Goal: Task Accomplishment & Management: Manage account settings

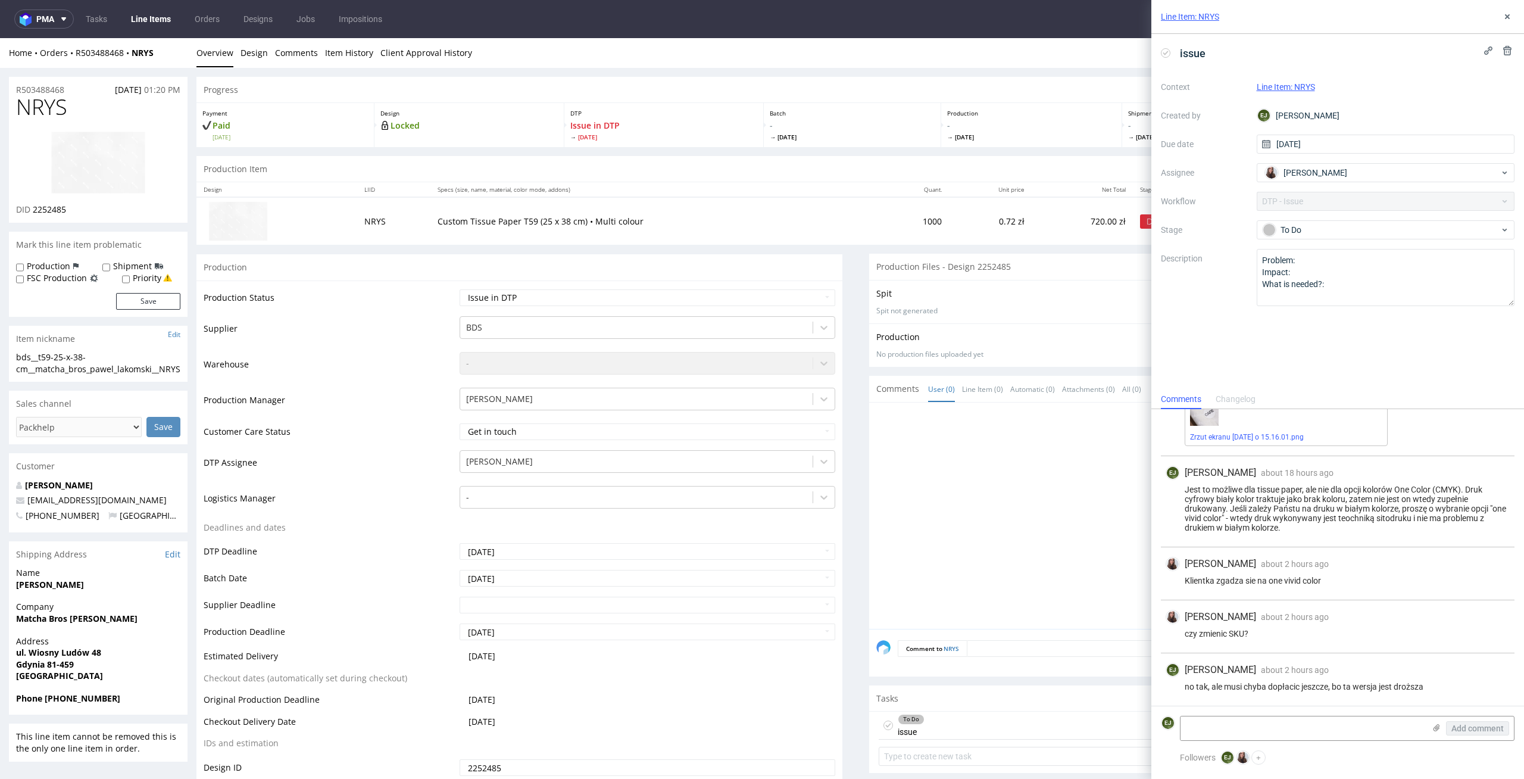
click at [100, 148] on img at bounding box center [98, 162] width 95 height 63
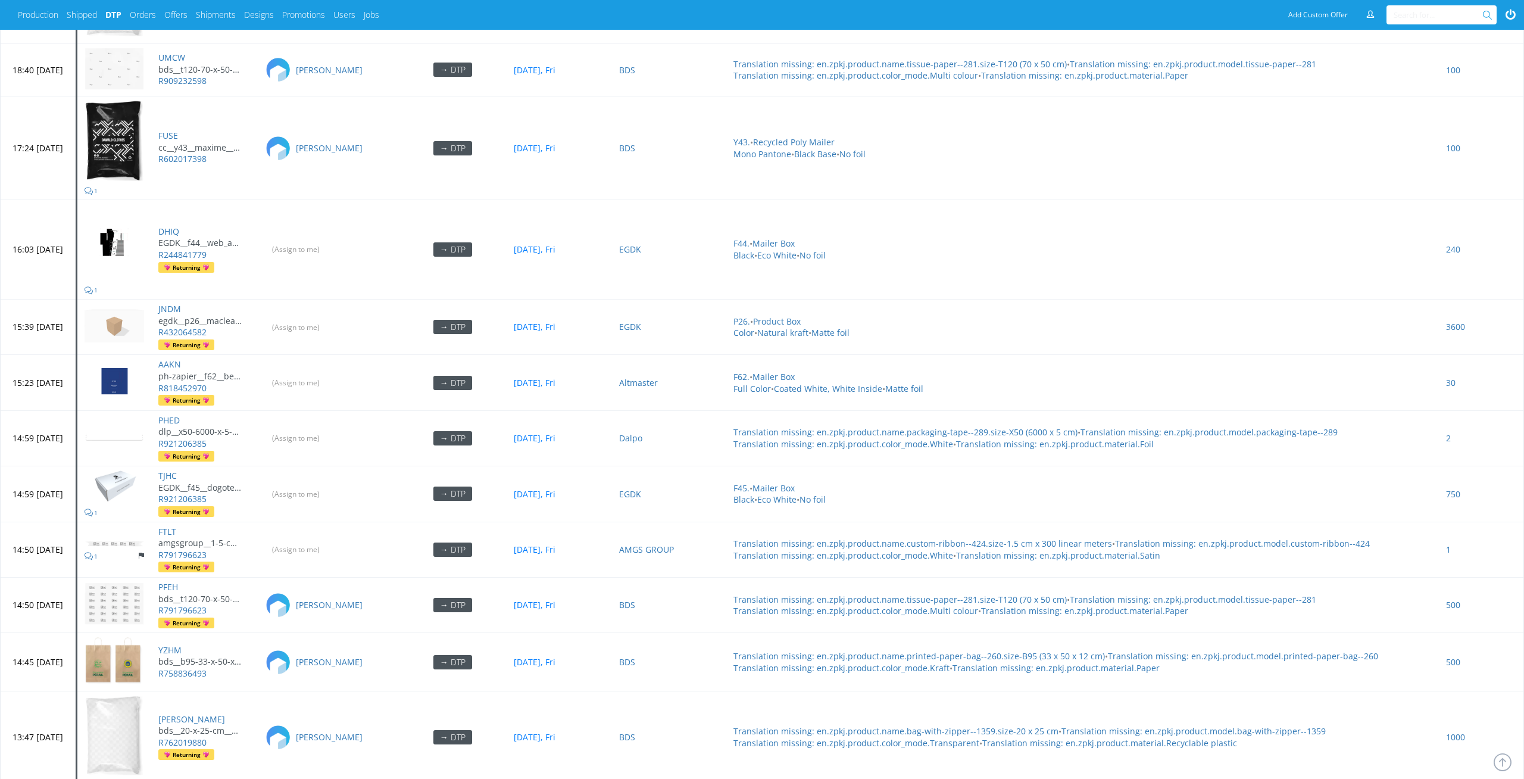
scroll to position [4713, 0]
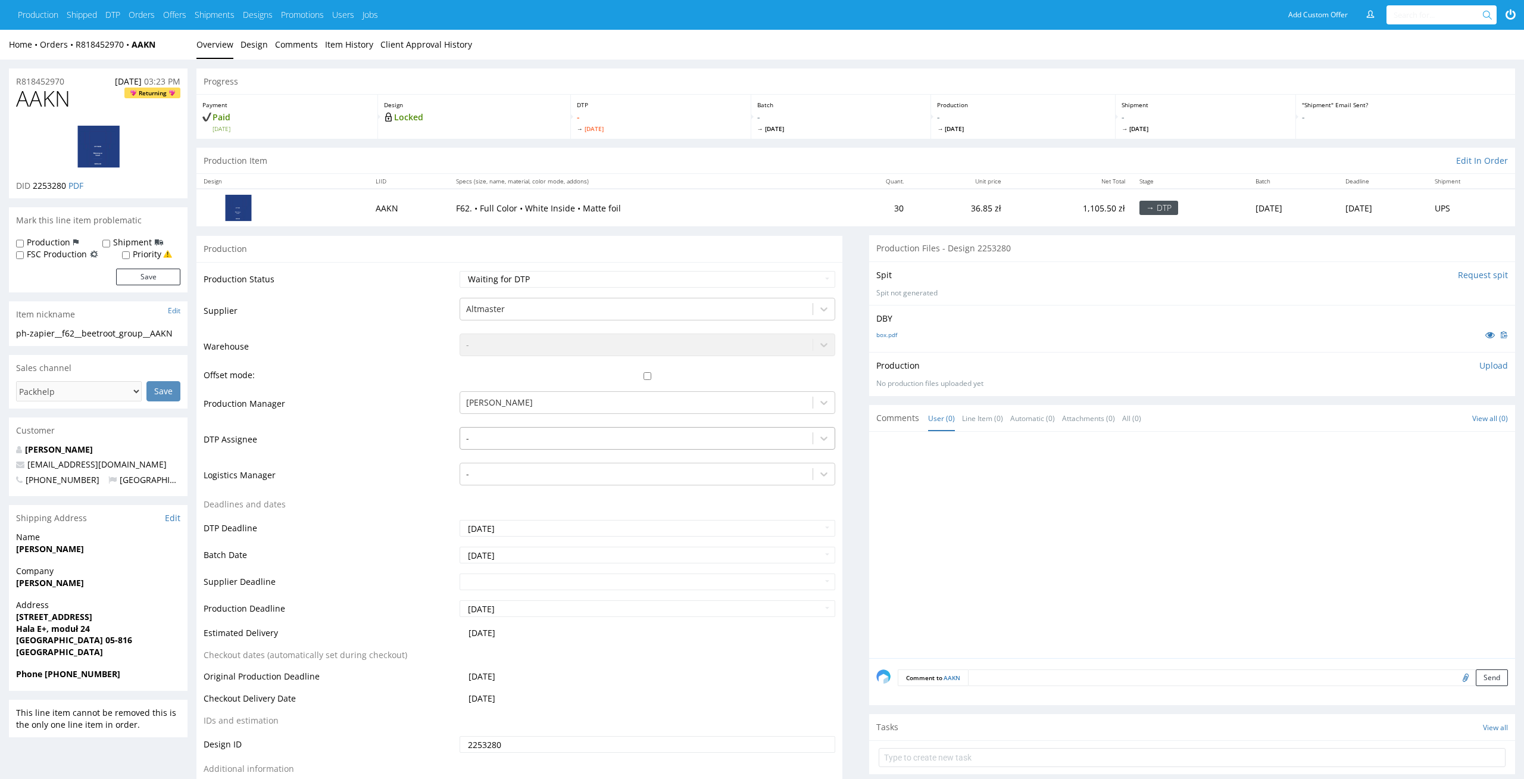
click at [792, 437] on div at bounding box center [636, 438] width 341 height 14
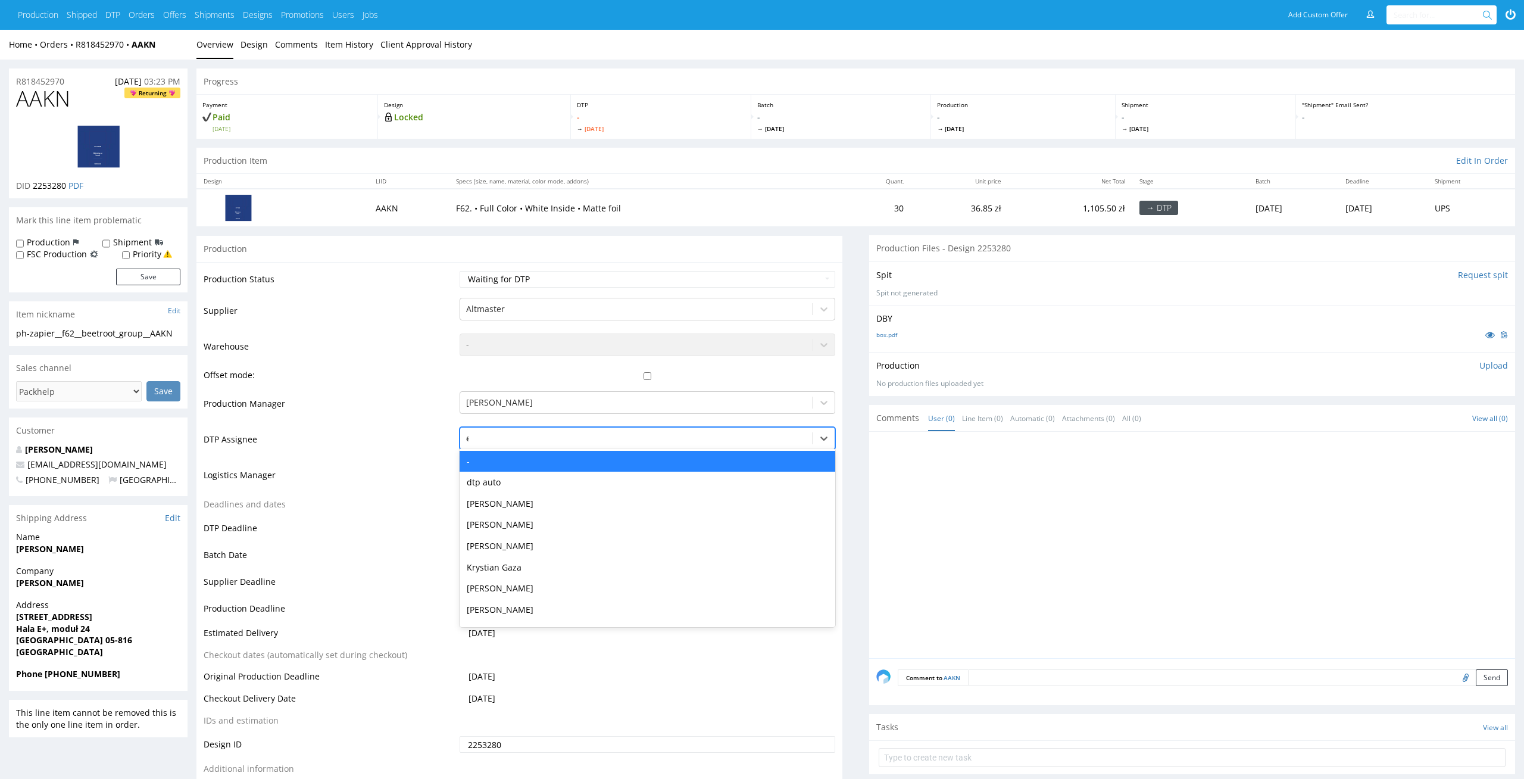
type input "el"
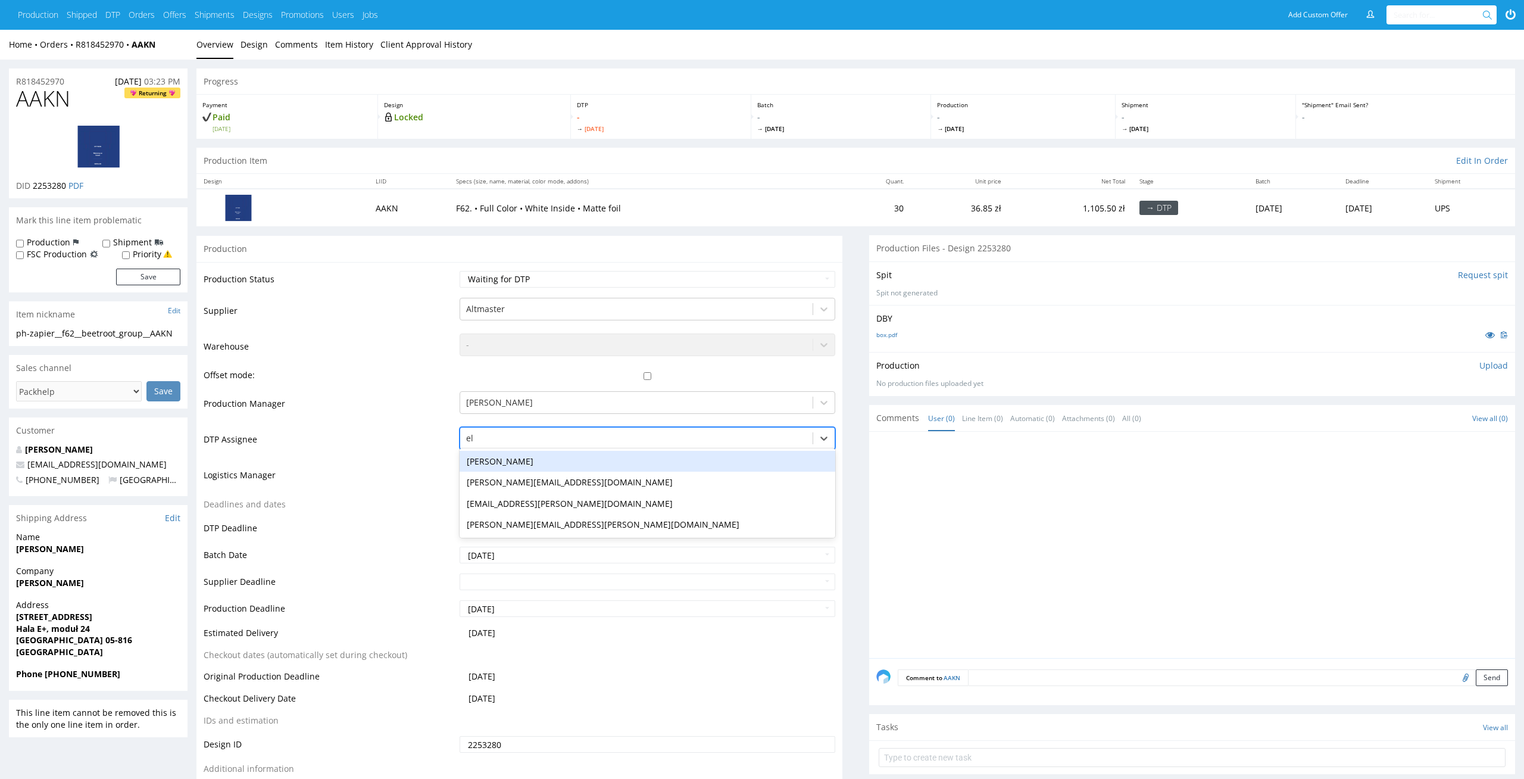
click at [763, 455] on div "[PERSON_NAME]" at bounding box center [648, 461] width 376 height 21
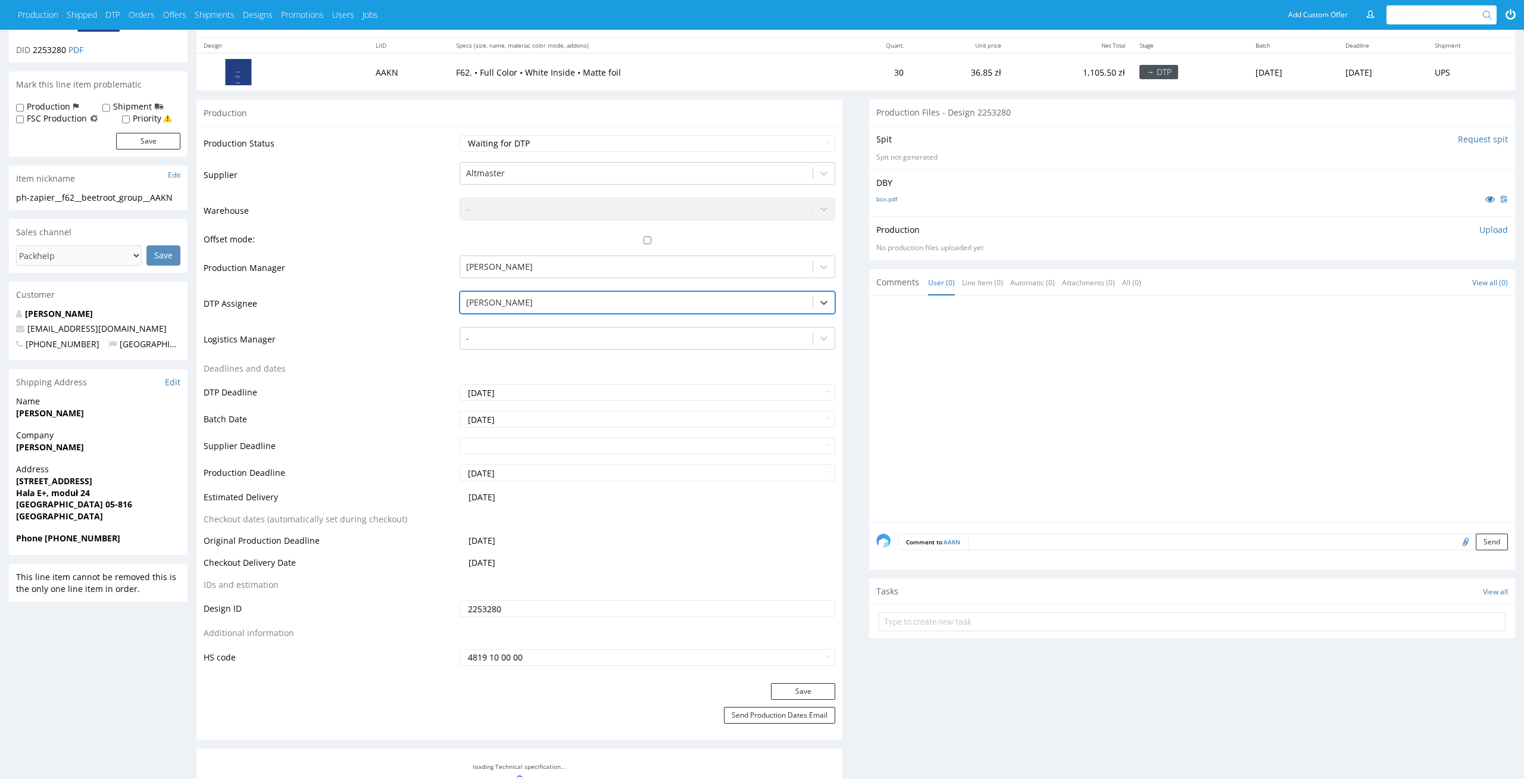
scroll to position [285, 0]
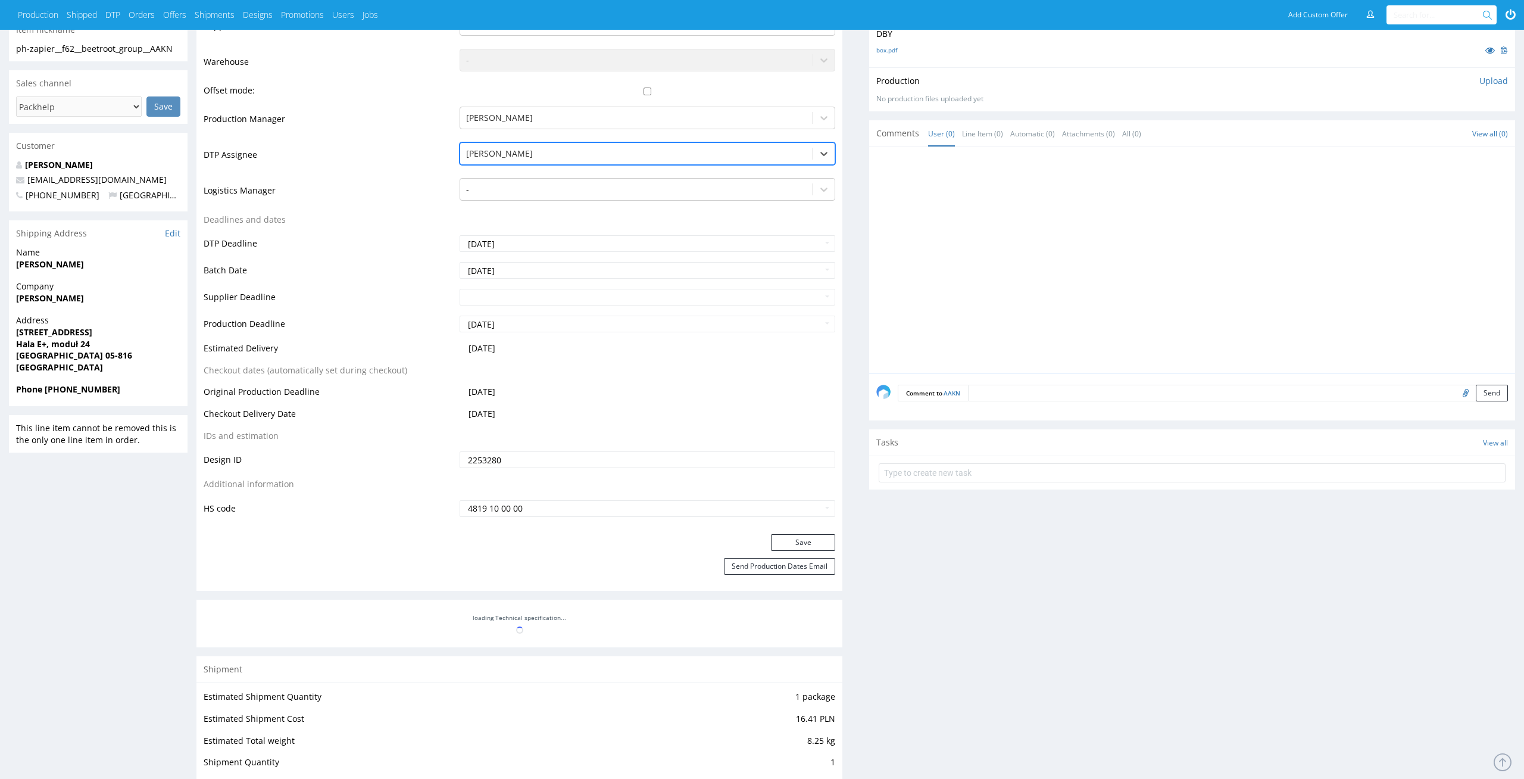
click at [820, 534] on div "Save" at bounding box center [519, 546] width 646 height 24
click at [811, 547] on button "Save" at bounding box center [803, 542] width 64 height 17
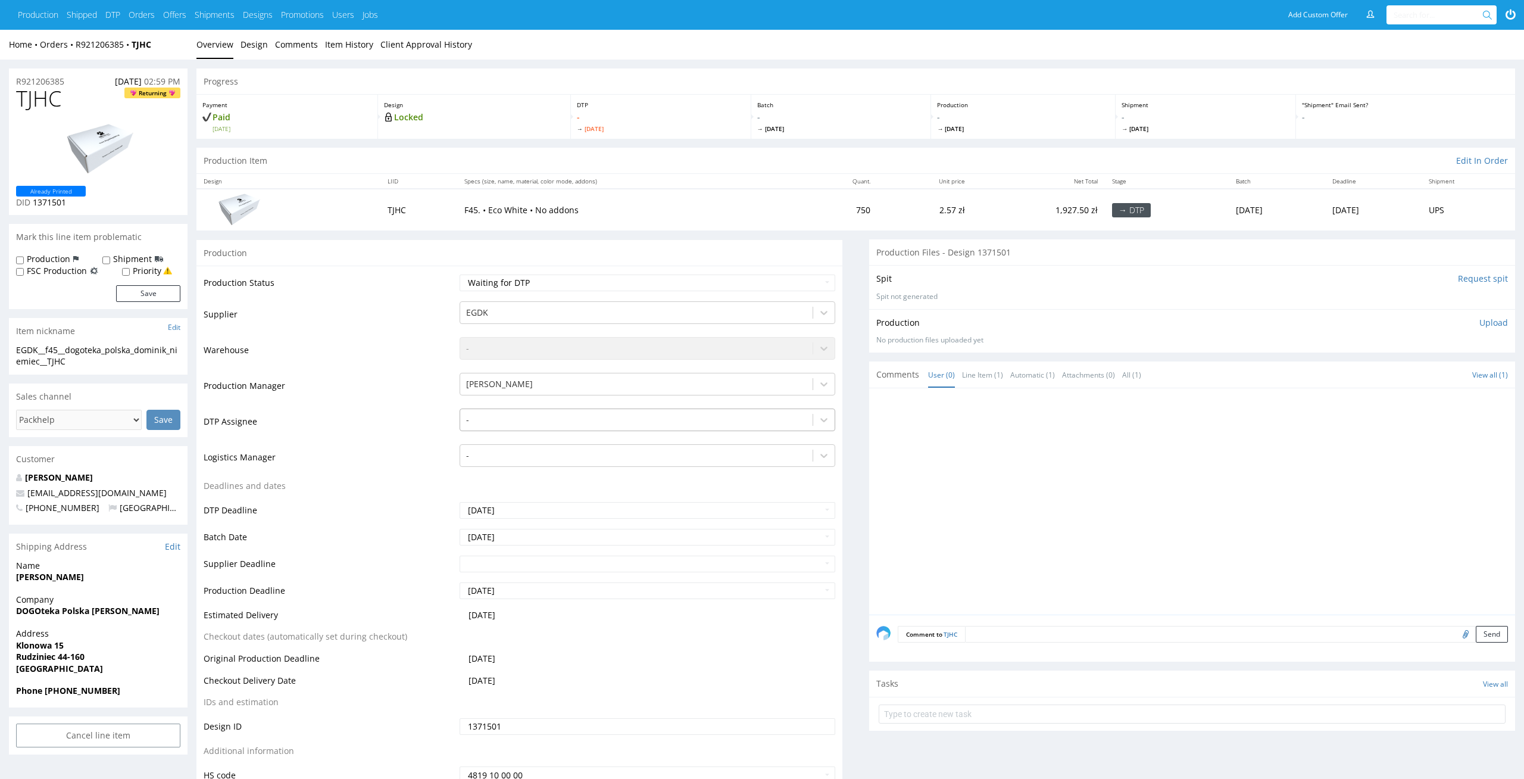
click at [618, 425] on div "-" at bounding box center [648, 416] width 376 height 17
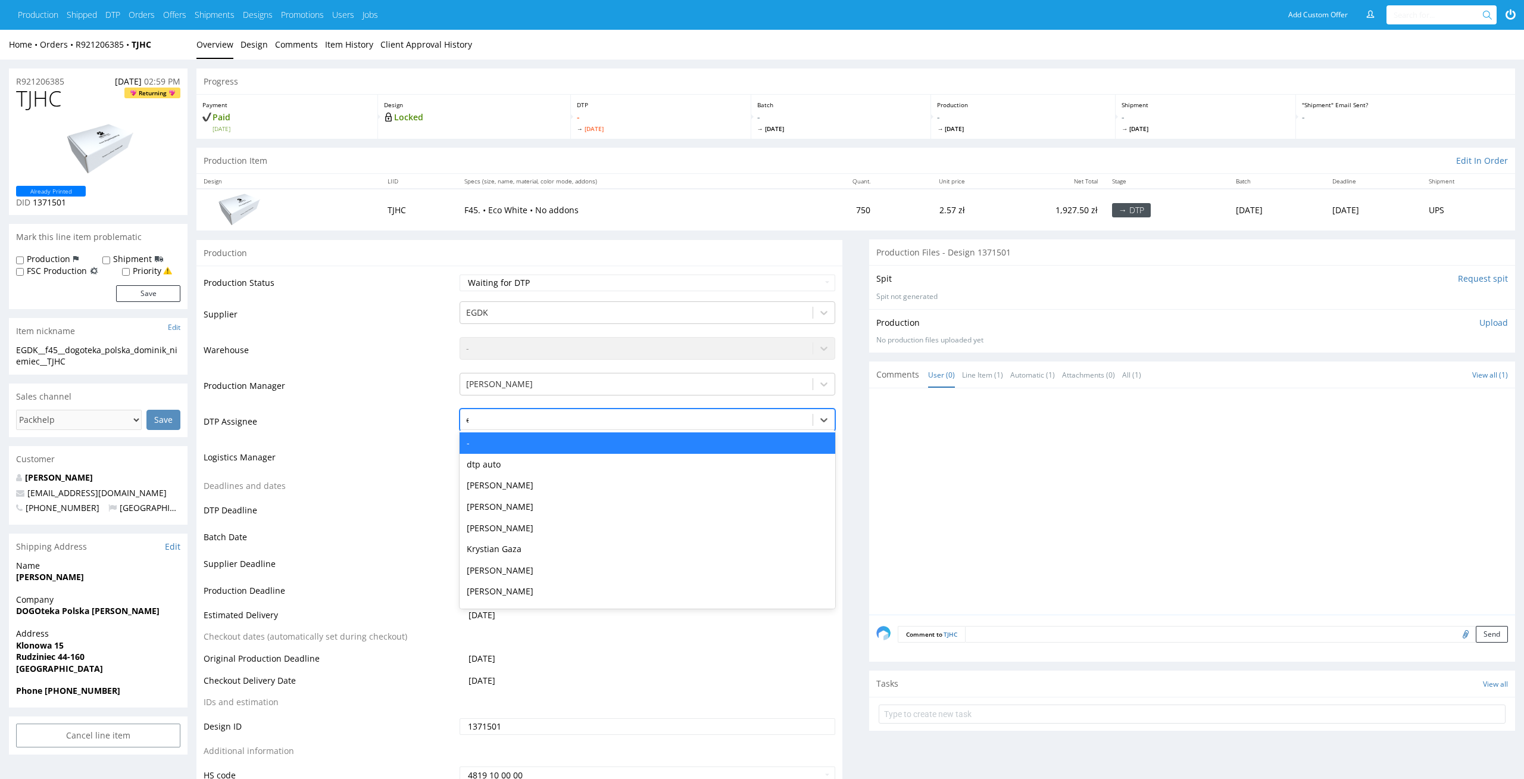
type input "el"
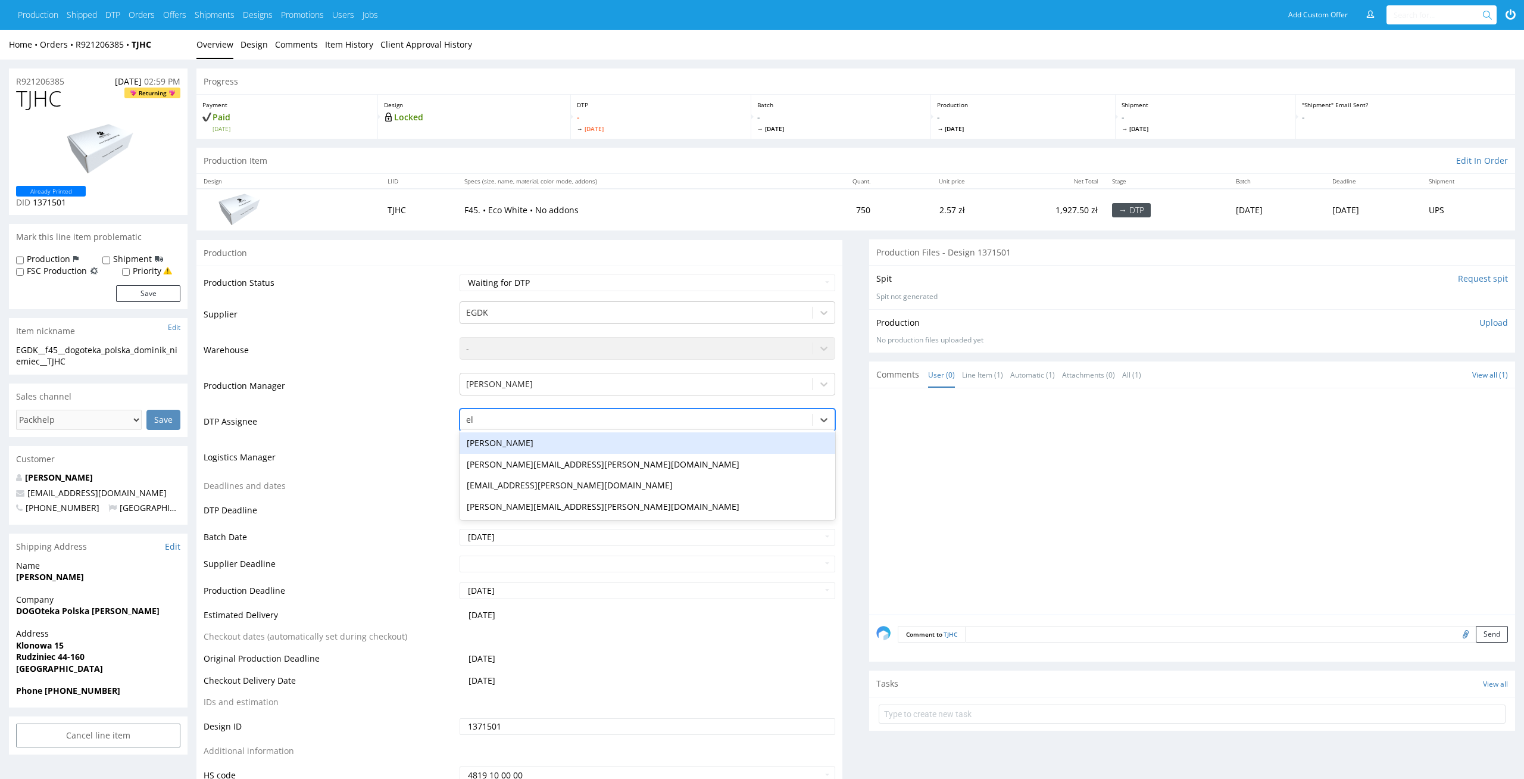
click at [613, 445] on div "Elżbieta Jelińska" at bounding box center [648, 442] width 376 height 21
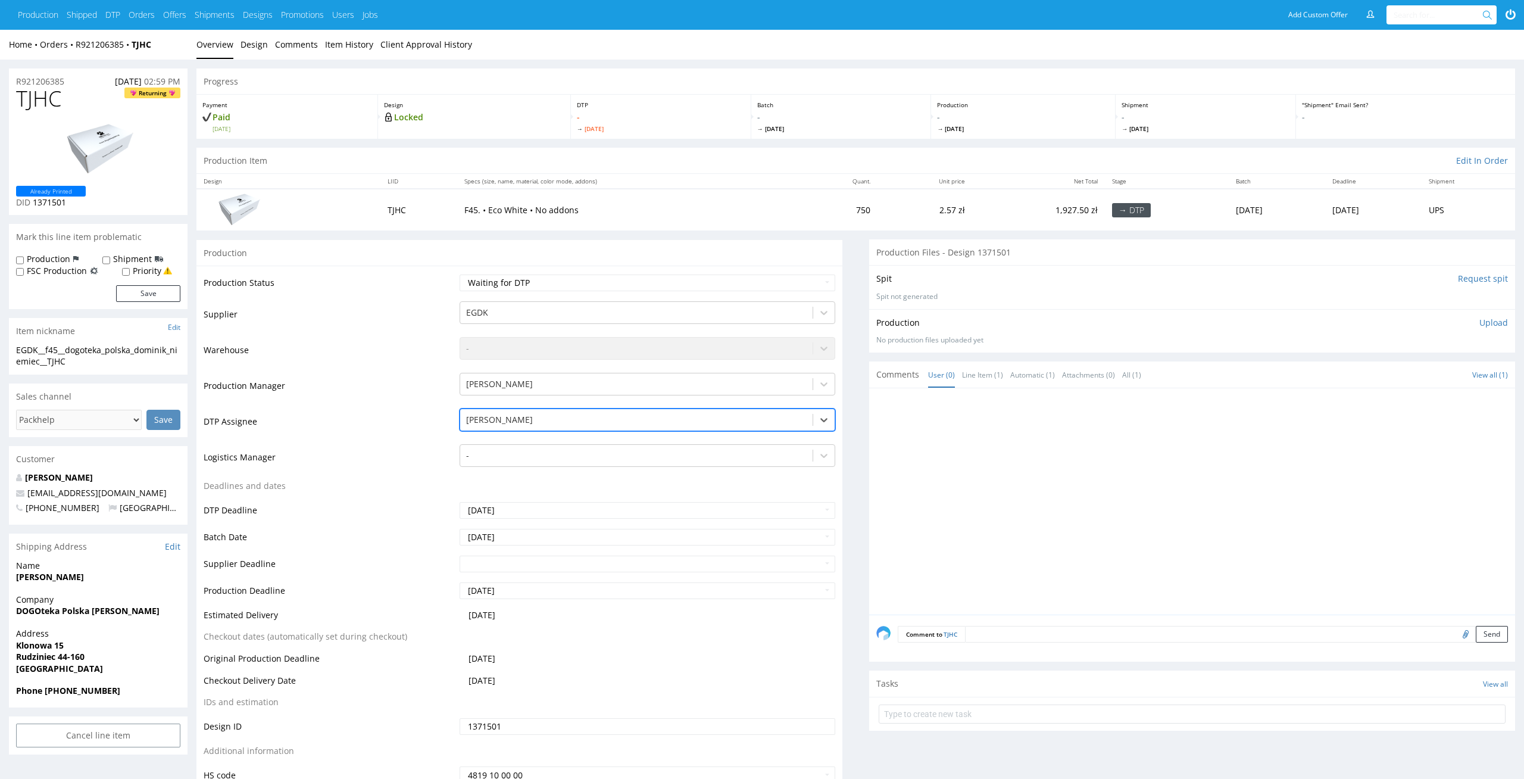
scroll to position [295, 0]
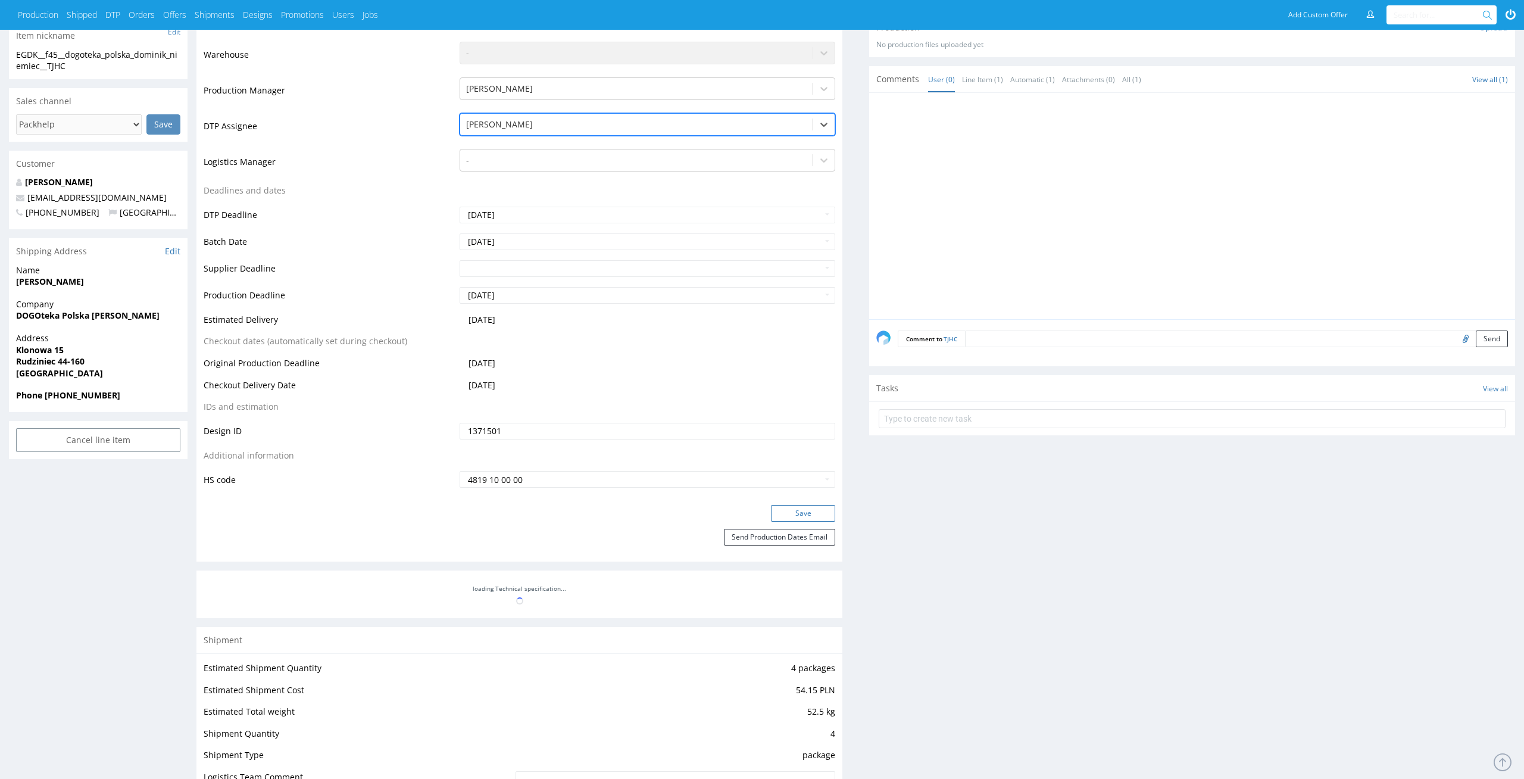
click at [808, 515] on button "Save" at bounding box center [803, 513] width 64 height 17
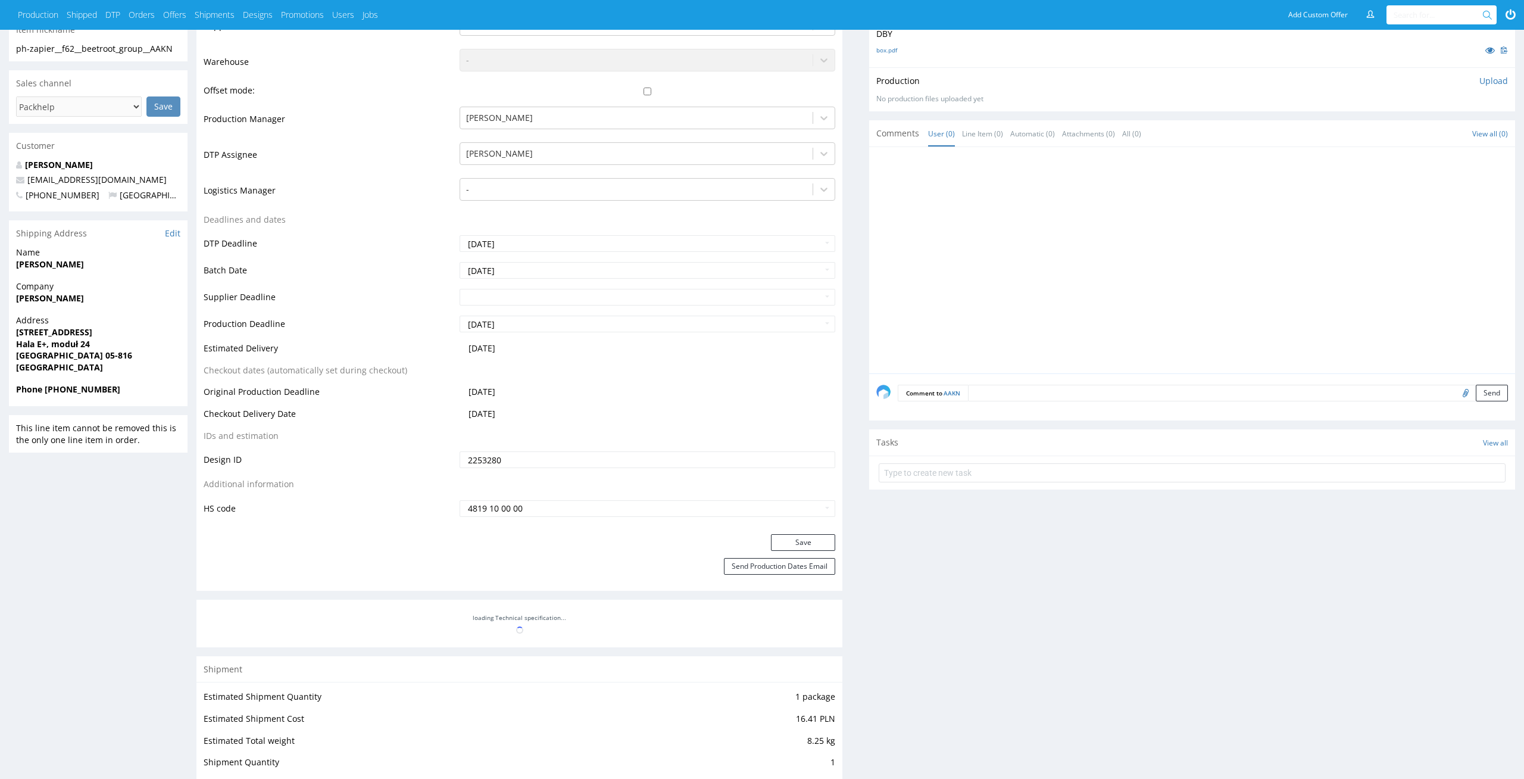
scroll to position [285, 0]
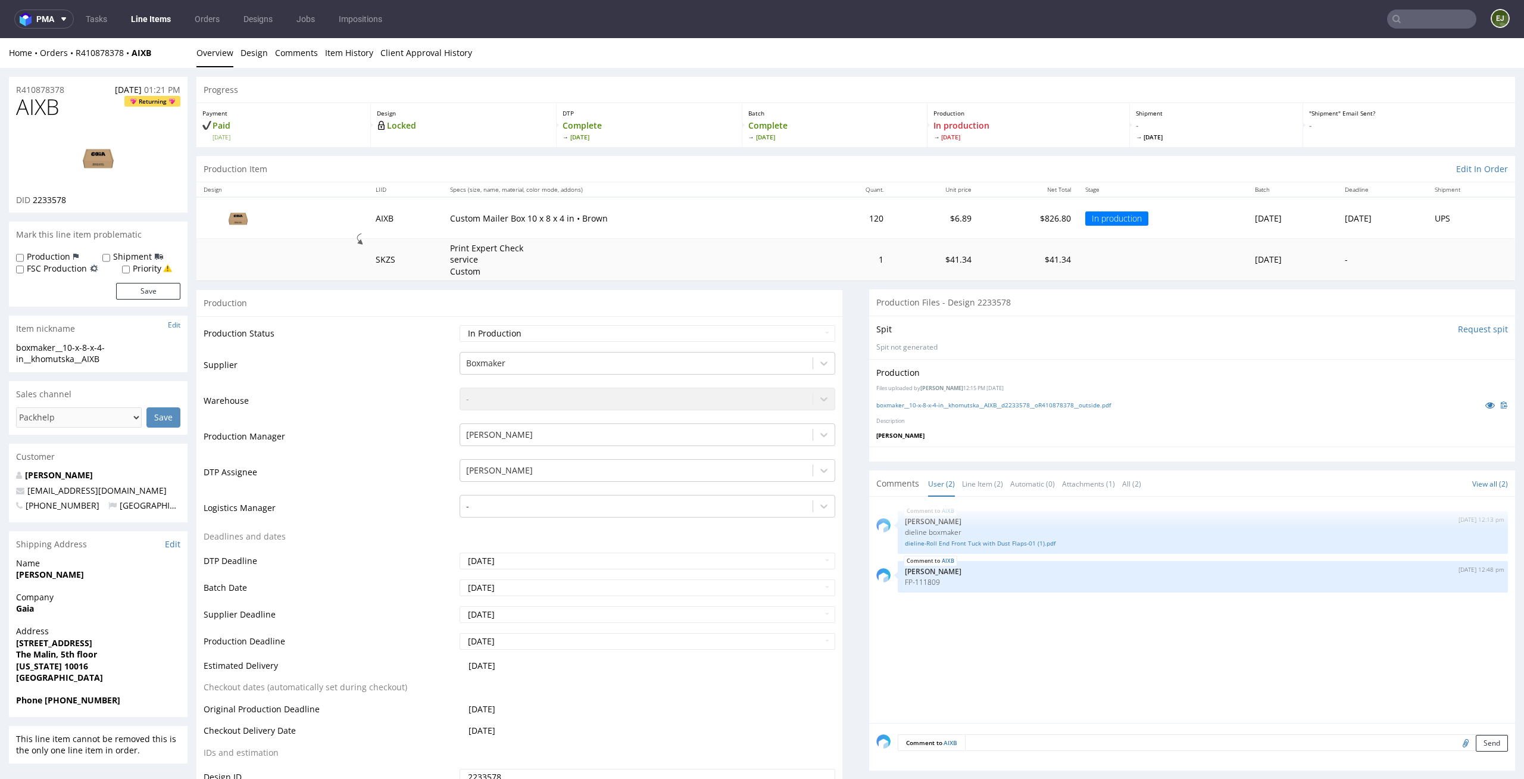
click at [149, 19] on link "Line Items" at bounding box center [151, 19] width 54 height 19
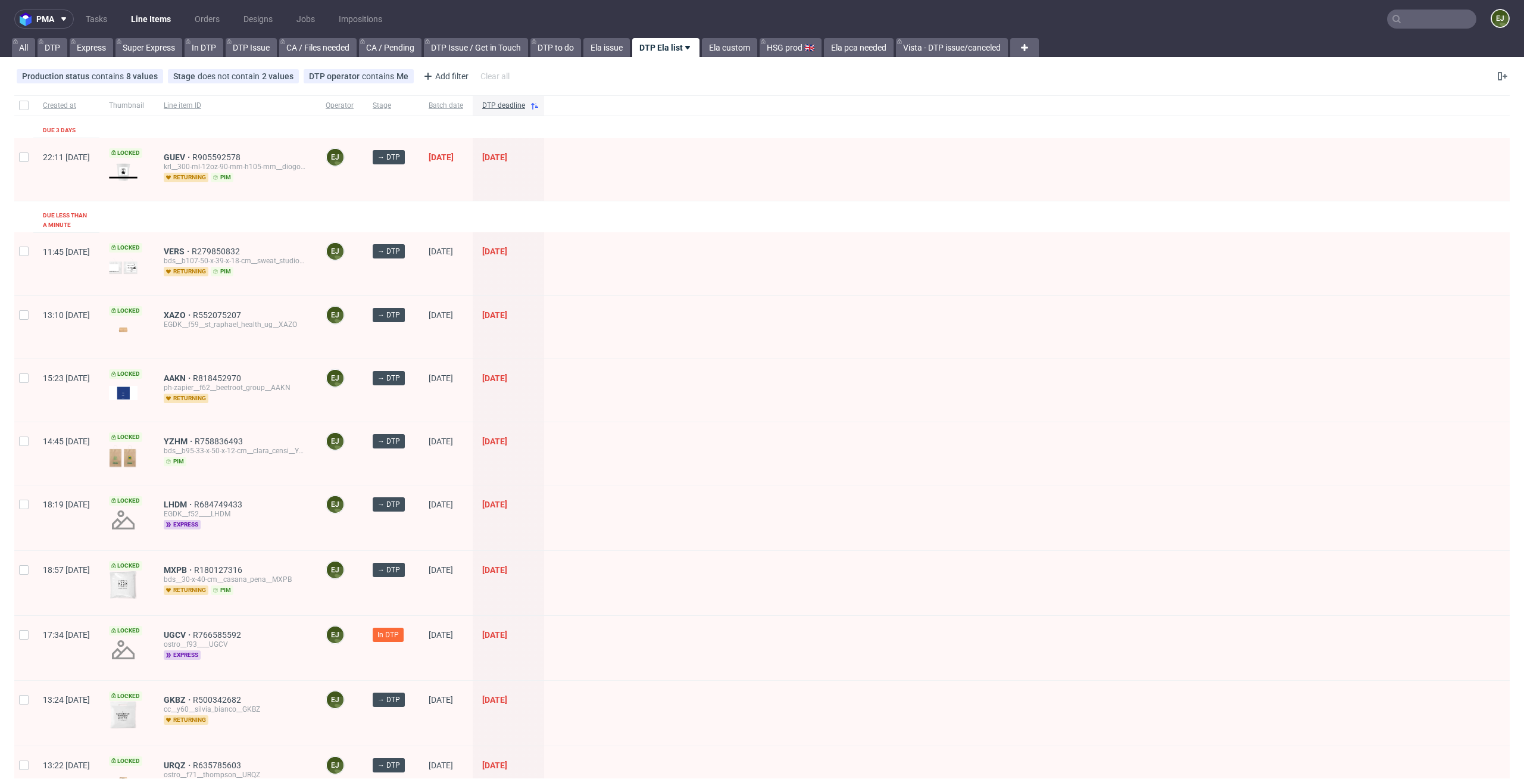
scroll to position [316, 0]
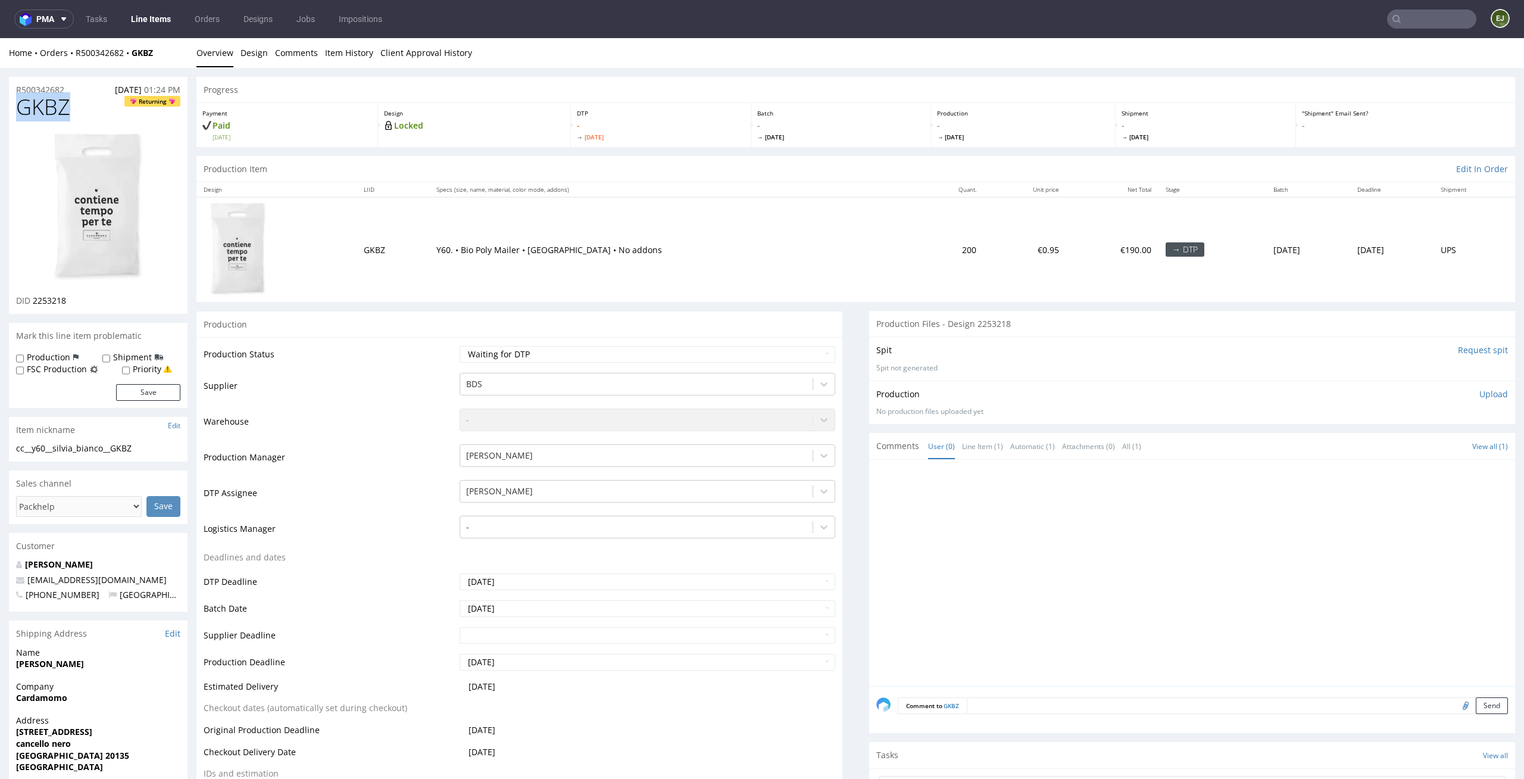
drag, startPoint x: 84, startPoint y: 103, endPoint x: 0, endPoint y: 105, distance: 83.9
copy span "GKBZ"
click at [253, 51] on link "Design" at bounding box center [253, 52] width 27 height 29
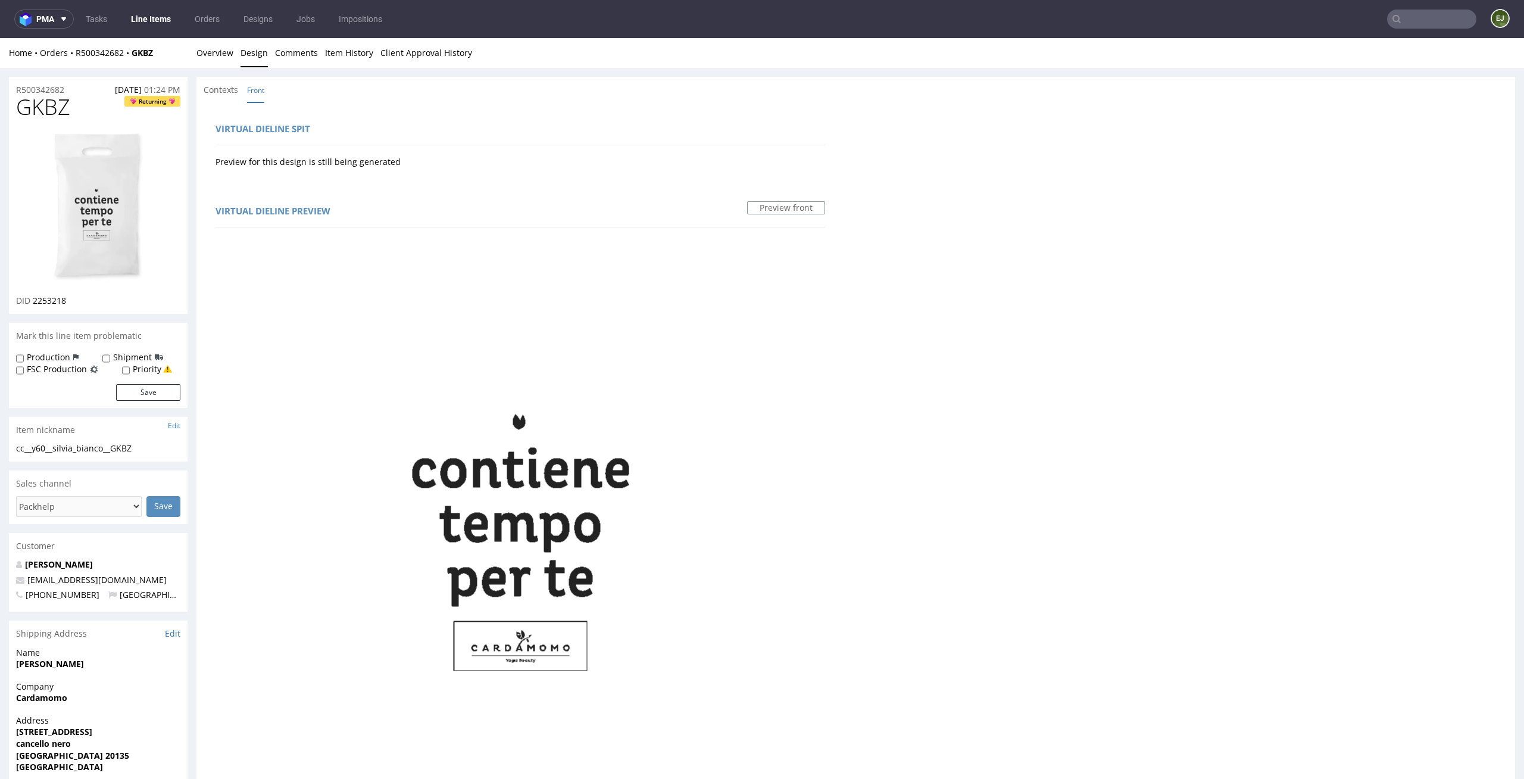
click at [232, 77] on div "Contexts Front" at bounding box center [855, 90] width 1318 height 26
click at [218, 55] on link "Overview" at bounding box center [214, 52] width 37 height 29
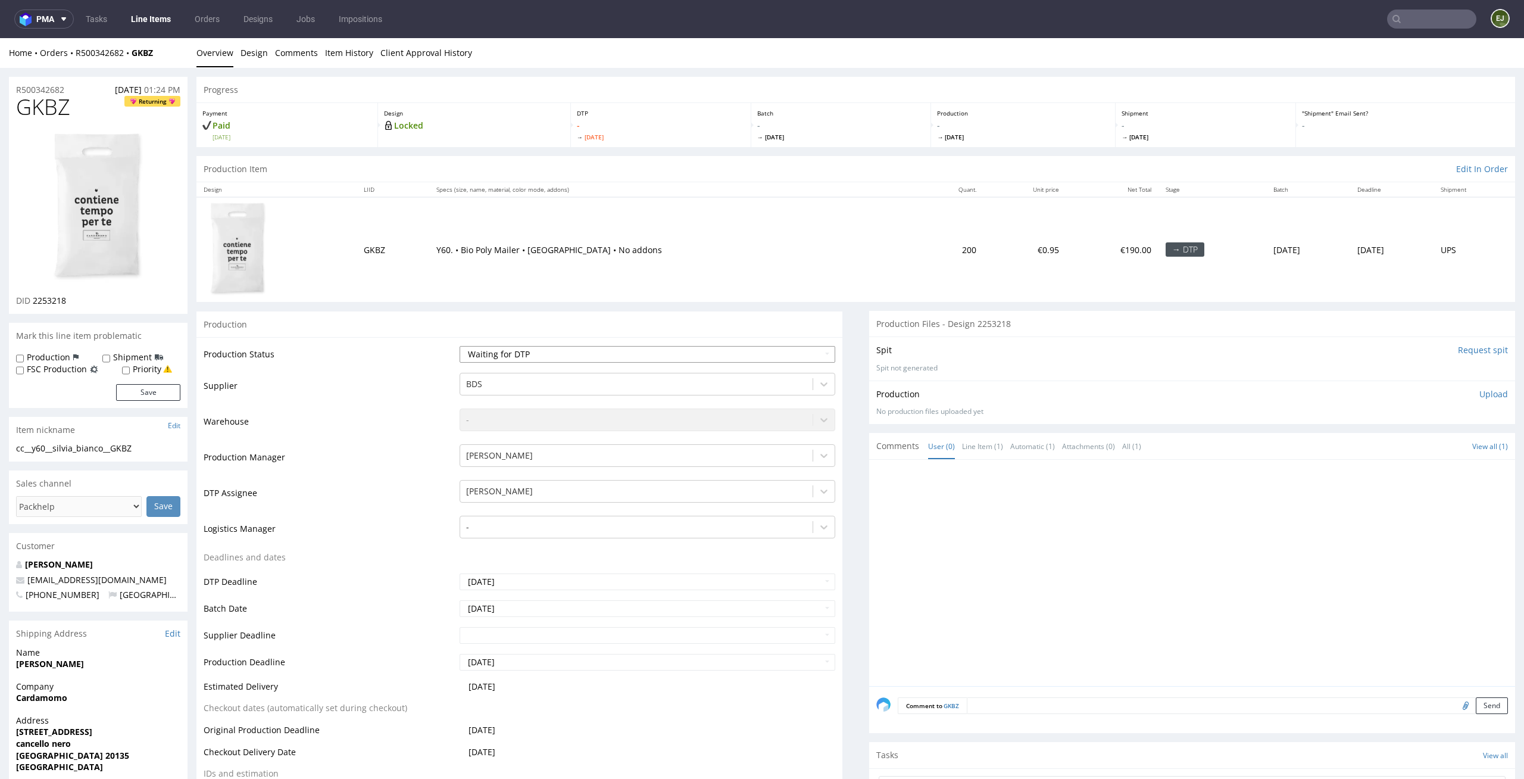
click at [680, 360] on select "Waiting for Artwork Waiting for Diecut Waiting for Mockup Waiting for DTP Waiti…" at bounding box center [648, 354] width 376 height 17
select select "dtp_in_process"
click at [460, 346] on select "Waiting for Artwork Waiting for Diecut Waiting for Mockup Waiting for DTP Waiti…" at bounding box center [648, 354] width 376 height 17
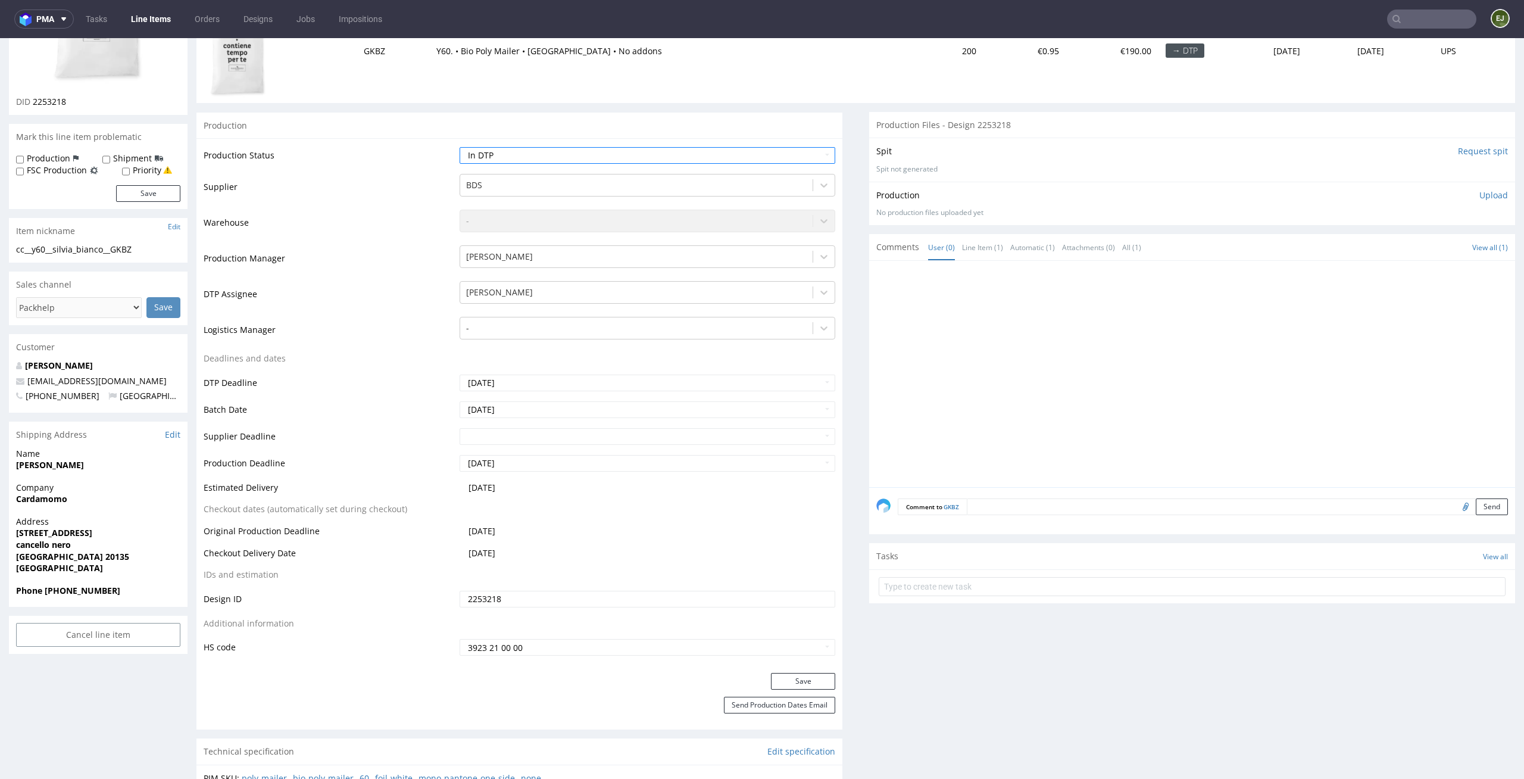
scroll to position [235, 0]
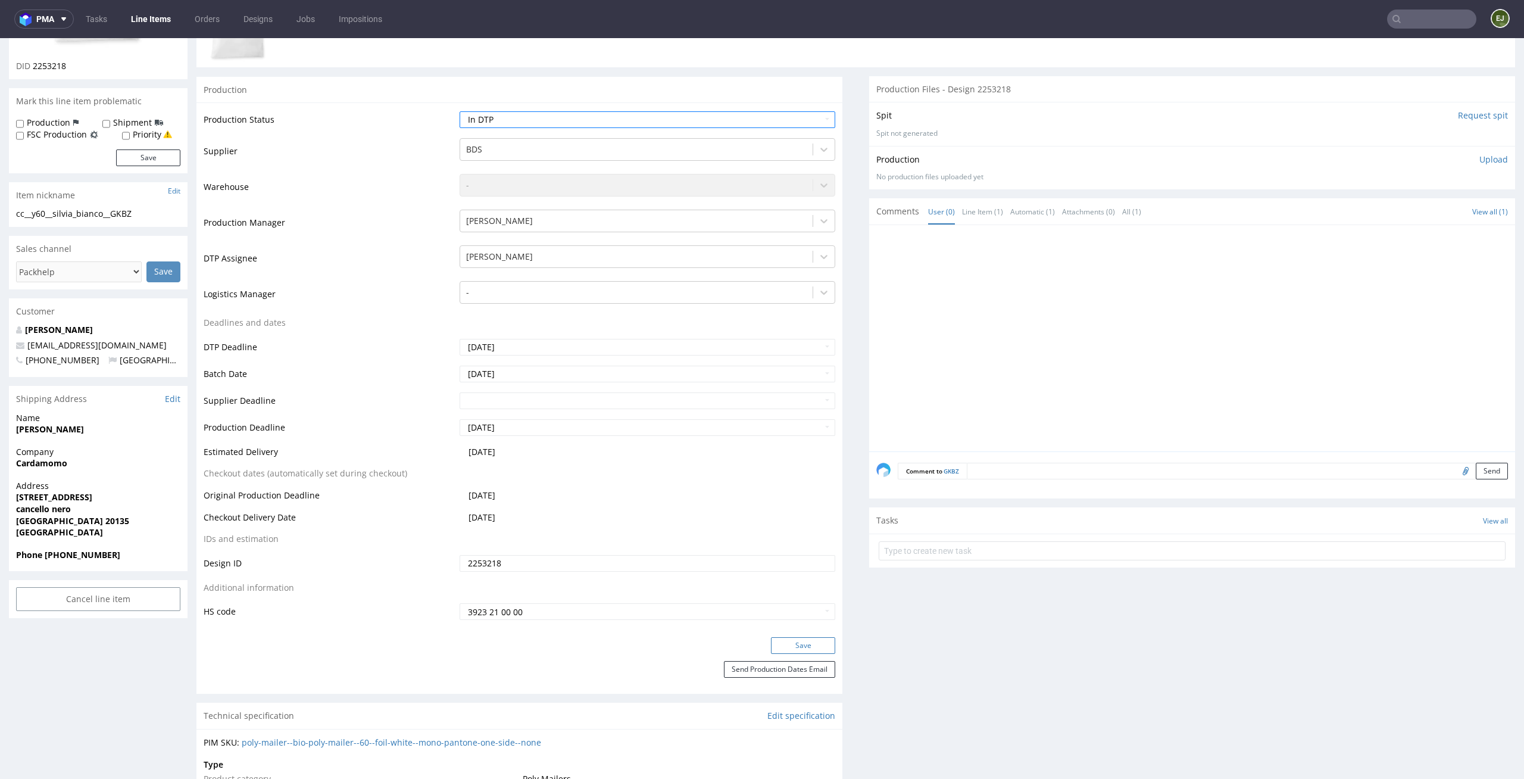
click at [777, 638] on button "Save" at bounding box center [803, 645] width 64 height 17
